Goal: Transaction & Acquisition: Book appointment/travel/reservation

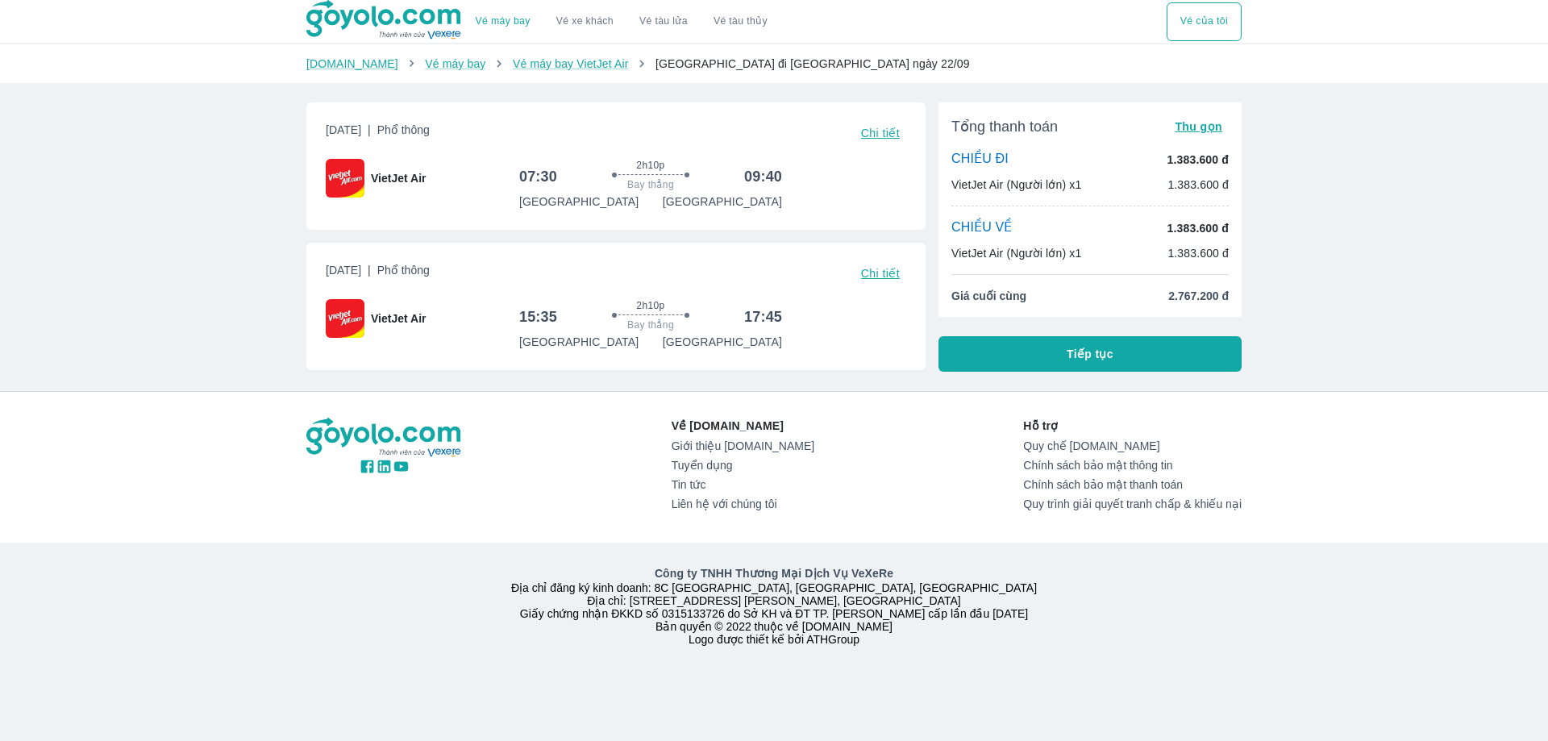
click at [1027, 353] on button "Tiếp tục" at bounding box center [1090, 353] width 303 height 35
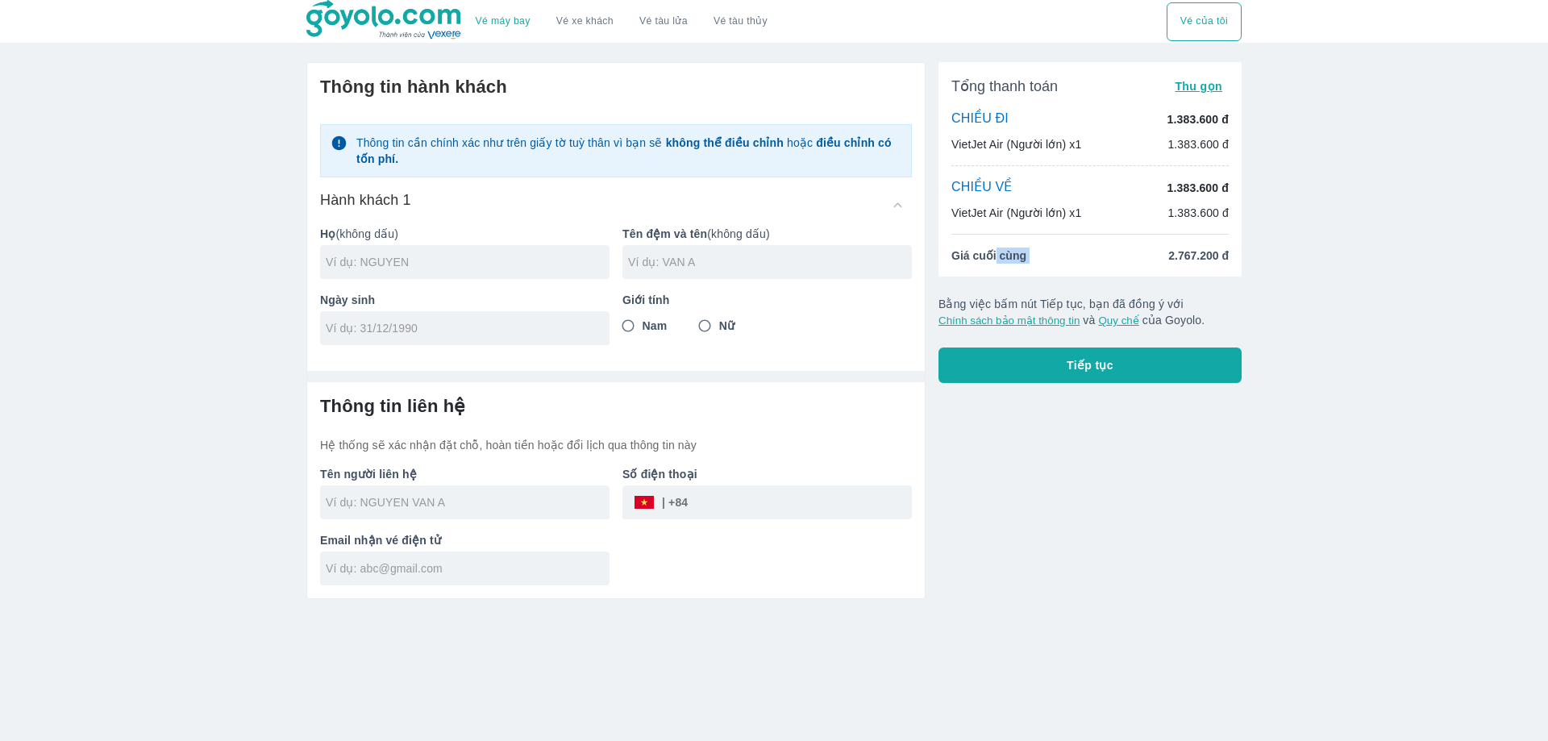
drag, startPoint x: 1008, startPoint y: 262, endPoint x: 1142, endPoint y: 254, distance: 134.1
click at [1142, 254] on li "Giá cuối cùng 2.767.200 đ" at bounding box center [1090, 256] width 277 height 16
drag, startPoint x: 1095, startPoint y: 255, endPoint x: 1079, endPoint y: 254, distance: 16.1
click at [1093, 255] on li "Giá cuối cùng 2.767.200 đ" at bounding box center [1090, 256] width 277 height 16
drag, startPoint x: 359, startPoint y: 202, endPoint x: 408, endPoint y: 202, distance: 49.2
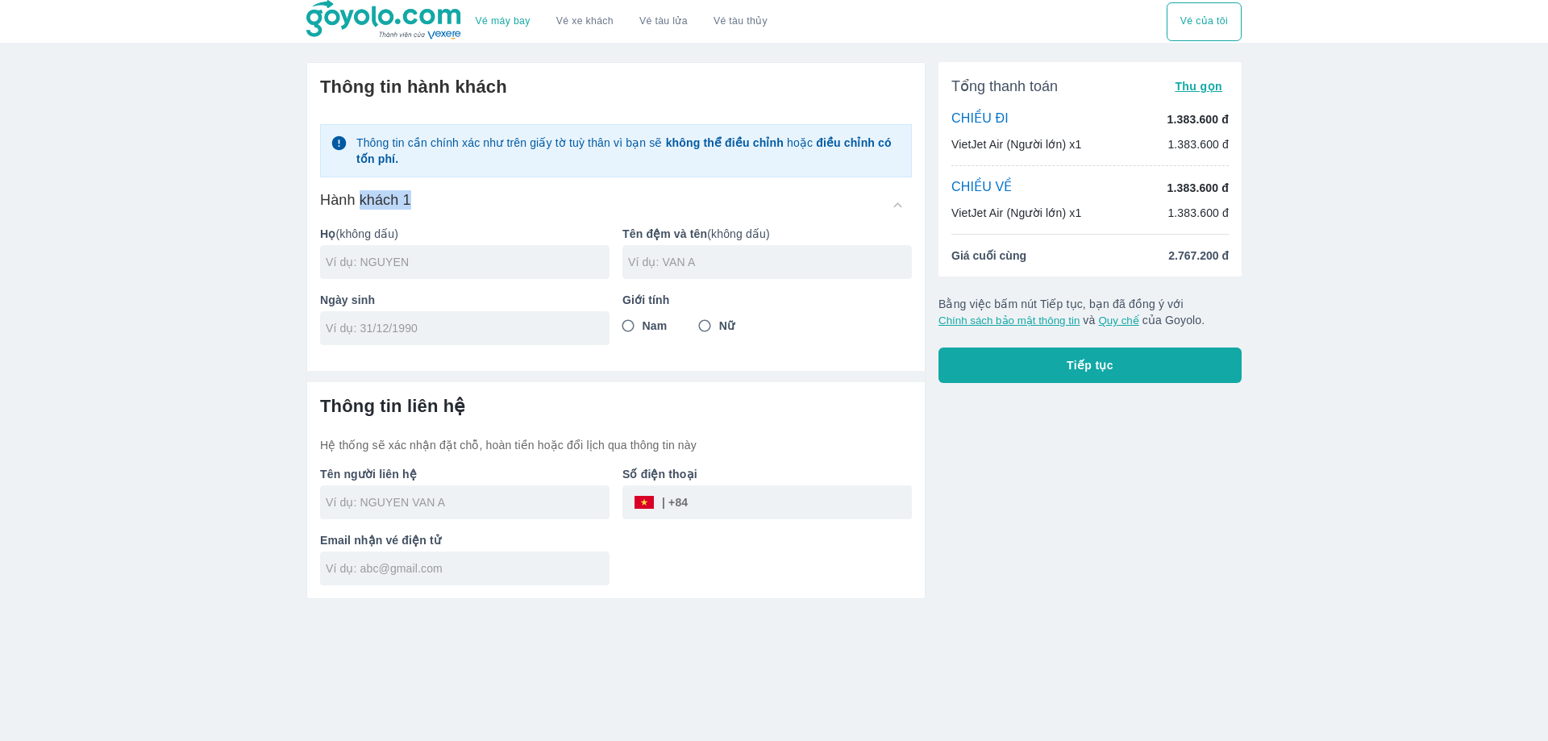
click at [408, 202] on h6 "Hành khách 1" at bounding box center [365, 199] width 91 height 19
drag, startPoint x: 298, startPoint y: 18, endPoint x: 331, endPoint y: 21, distance: 33.2
click at [331, 21] on div "Vé máy bay Vé xe khách Vé tàu lửa Vé tàu thủy Vé của tôi" at bounding box center [774, 21] width 961 height 43
